Goal: Transaction & Acquisition: Purchase product/service

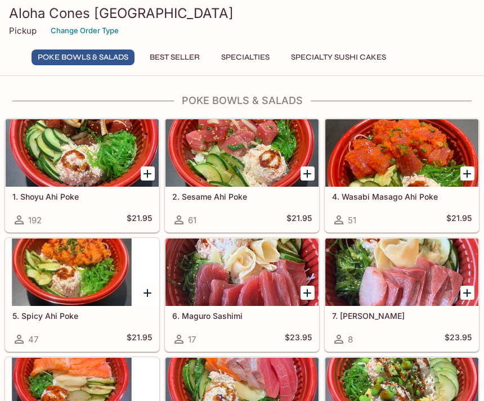
click at [79, 186] on div at bounding box center [82, 152] width 153 height 67
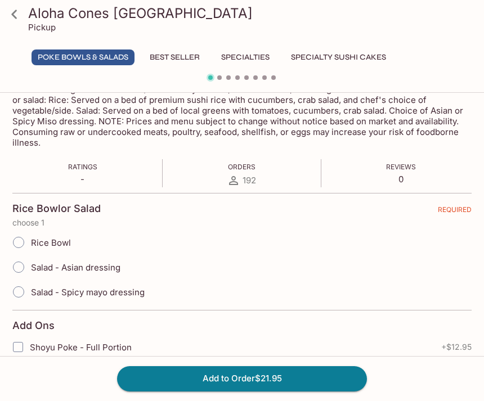
scroll to position [207, 0]
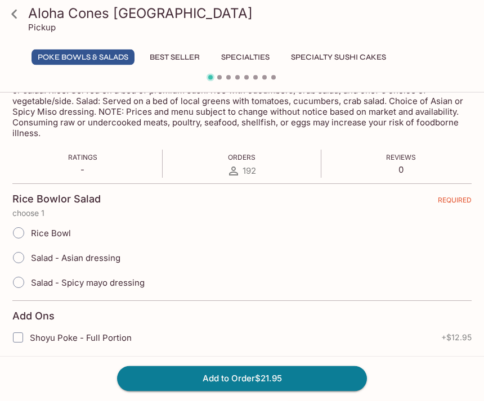
click at [24, 232] on input "Rice Bowl" at bounding box center [19, 234] width 24 height 24
radio input "true"
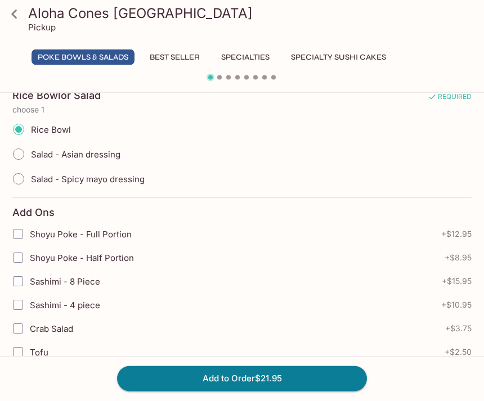
click at [15, 233] on input "Shoyu Poke - Full Portion" at bounding box center [18, 234] width 22 height 22
checkbox input "true"
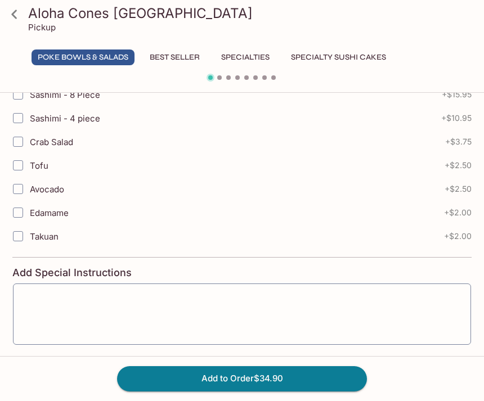
scroll to position [511, 0]
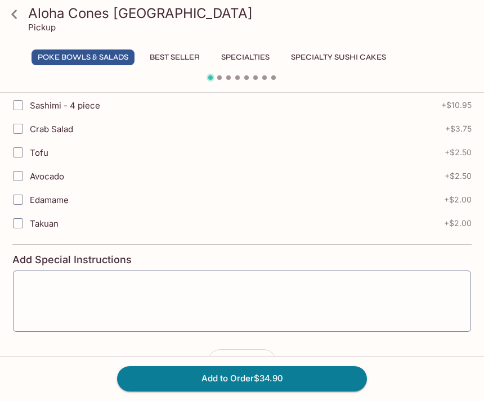
click at [242, 391] on button "Add to Order $34.90" at bounding box center [242, 378] width 250 height 25
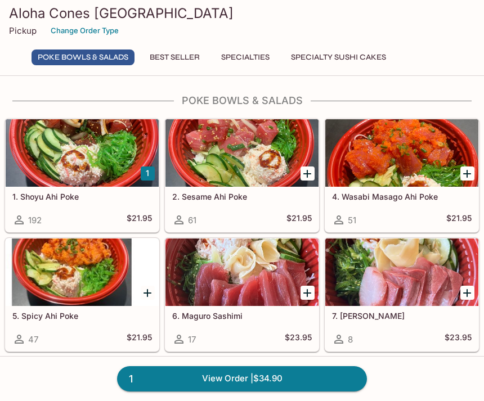
click at [275, 375] on link "1 View Order | $34.90" at bounding box center [242, 378] width 250 height 25
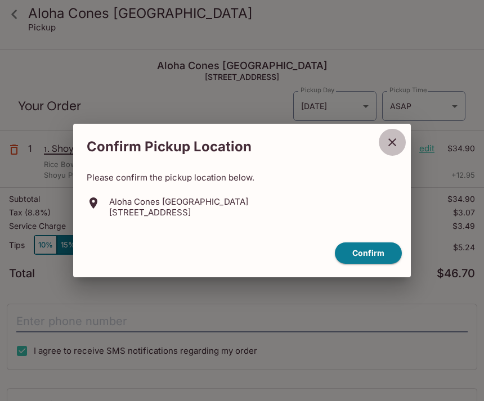
click at [392, 143] on icon "close" at bounding box center [391, 141] width 13 height 13
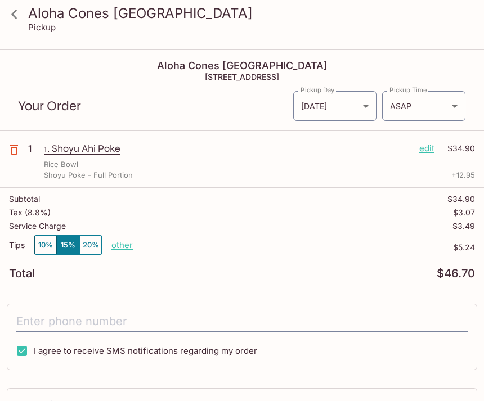
click at [20, 12] on icon at bounding box center [14, 14] width 20 height 20
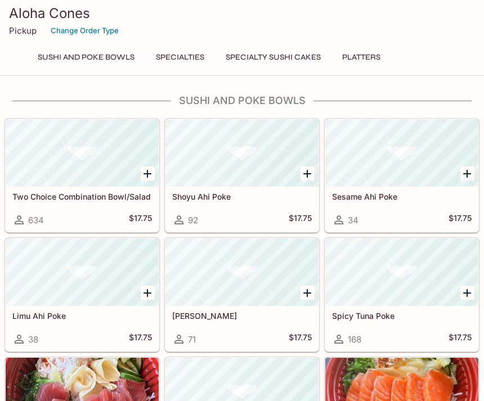
click at [143, 173] on icon "Add Two Choice Combination Bowl/Salad" at bounding box center [147, 173] width 13 height 13
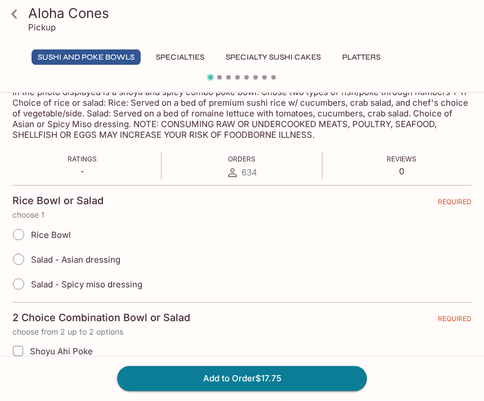
click at [17, 235] on input "Rice Bowl" at bounding box center [19, 235] width 24 height 24
radio input "true"
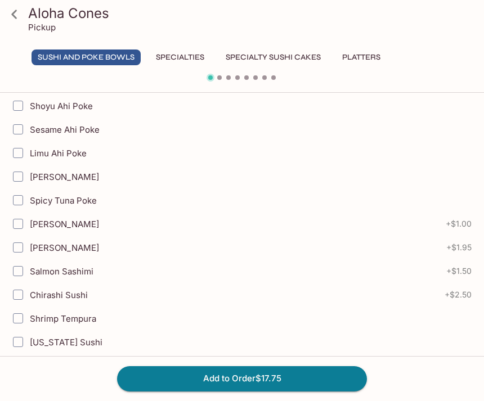
scroll to position [445, 0]
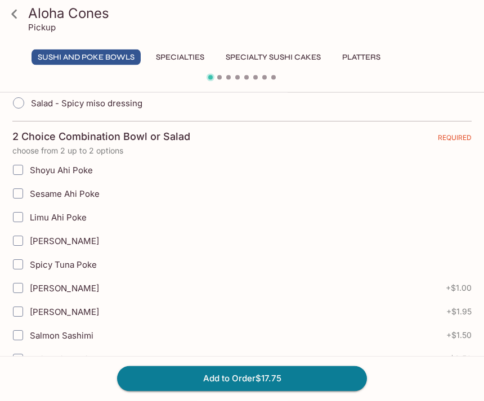
click at [21, 169] on input "Shoyu Ahi Poke" at bounding box center [18, 170] width 22 height 22
checkbox input "true"
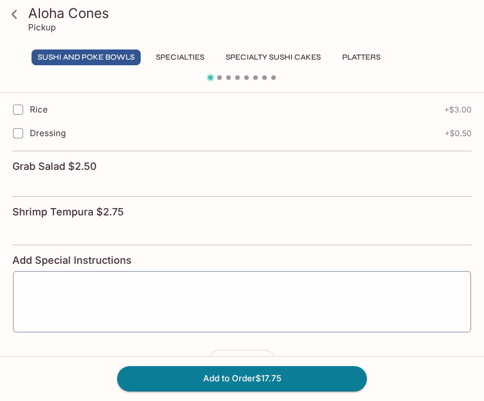
click at [269, 391] on button "Add to Order $17.75" at bounding box center [242, 378] width 250 height 25
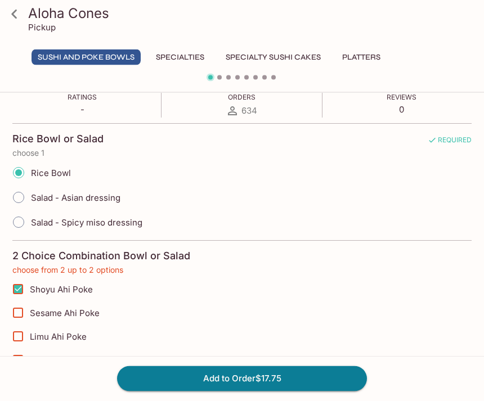
scroll to position [258, 0]
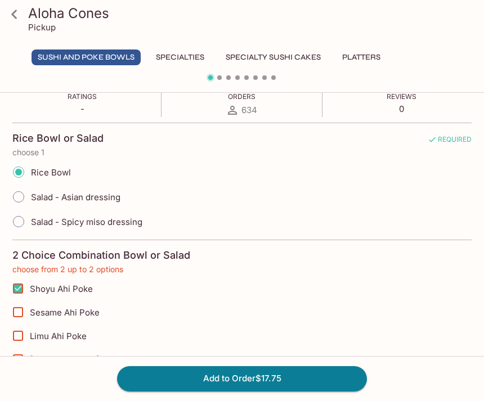
click at [17, 336] on input "Limu Ahi Poke" at bounding box center [18, 335] width 22 height 22
checkbox input "true"
click at [268, 391] on button "Add to Order $17.75" at bounding box center [242, 378] width 250 height 25
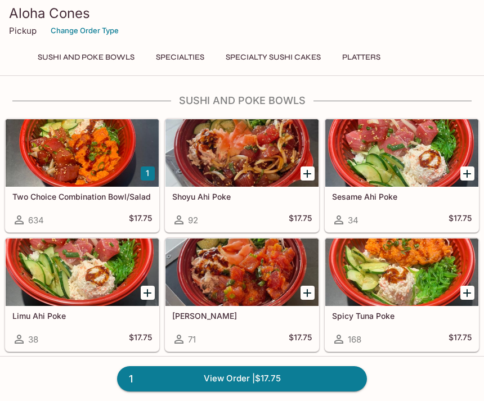
click at [263, 391] on link "1 View Order | $17.75" at bounding box center [242, 378] width 250 height 25
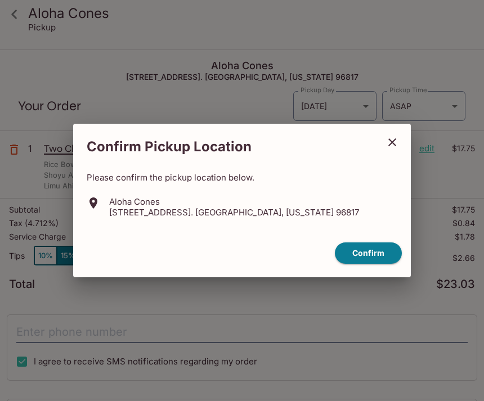
click at [388, 142] on icon "close" at bounding box center [391, 141] width 13 height 13
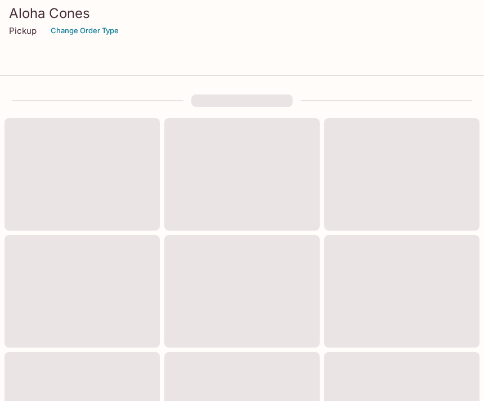
scroll to position [36, 0]
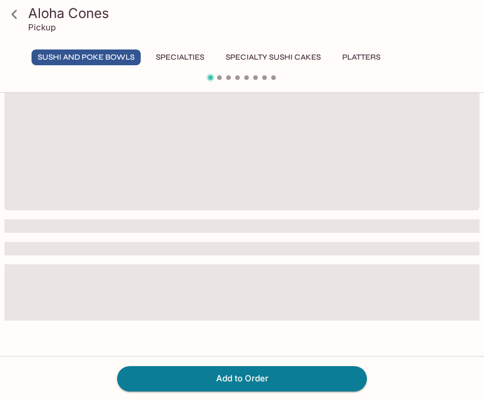
scroll to position [97, 0]
